Goal: Check status: Check status

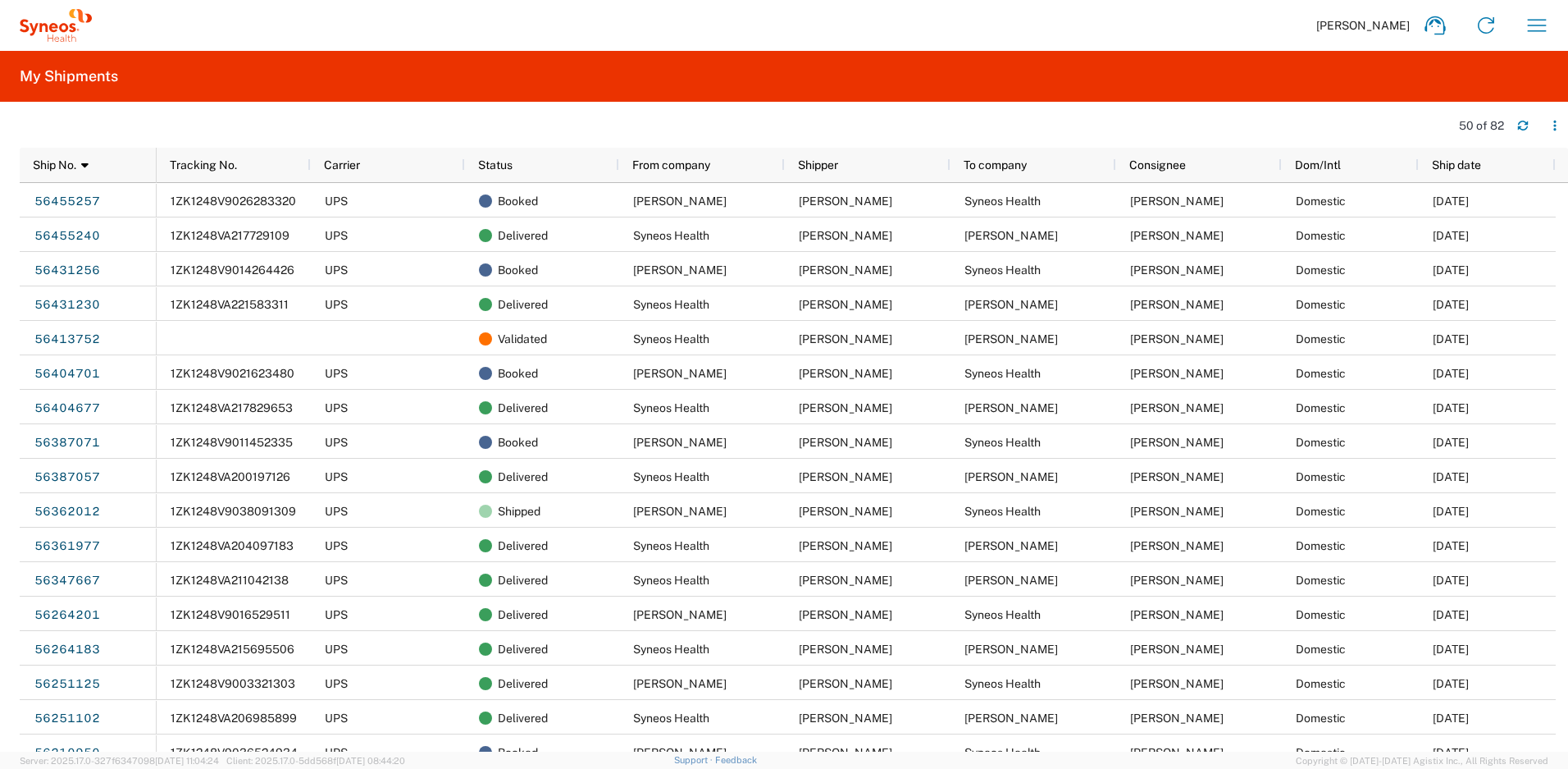
click at [552, 162] on div "Status" at bounding box center [545, 165] width 135 height 26
click at [533, 175] on div "Status 1" at bounding box center [545, 165] width 135 height 26
